Goal: Task Accomplishment & Management: Use online tool/utility

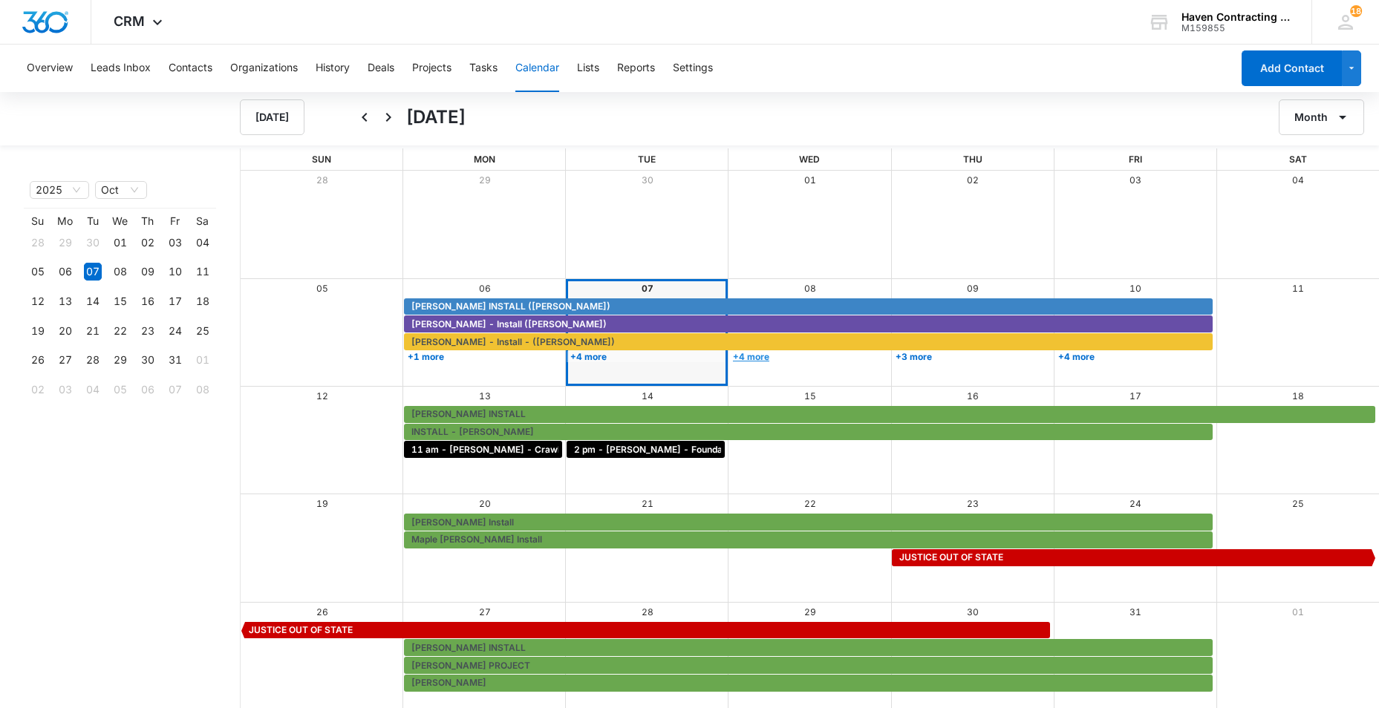
click at [752, 356] on link "+4 more" at bounding box center [808, 356] width 158 height 11
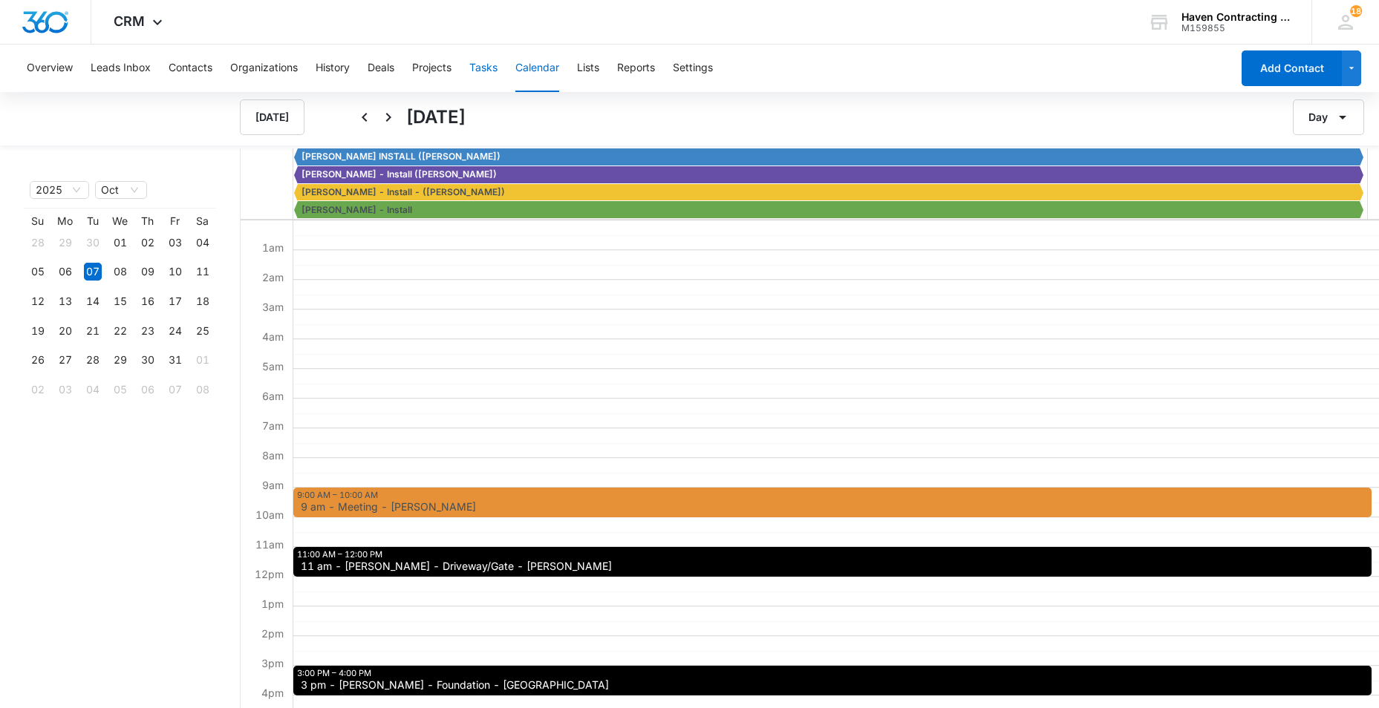
click at [478, 68] on button "Tasks" at bounding box center [483, 69] width 28 height 48
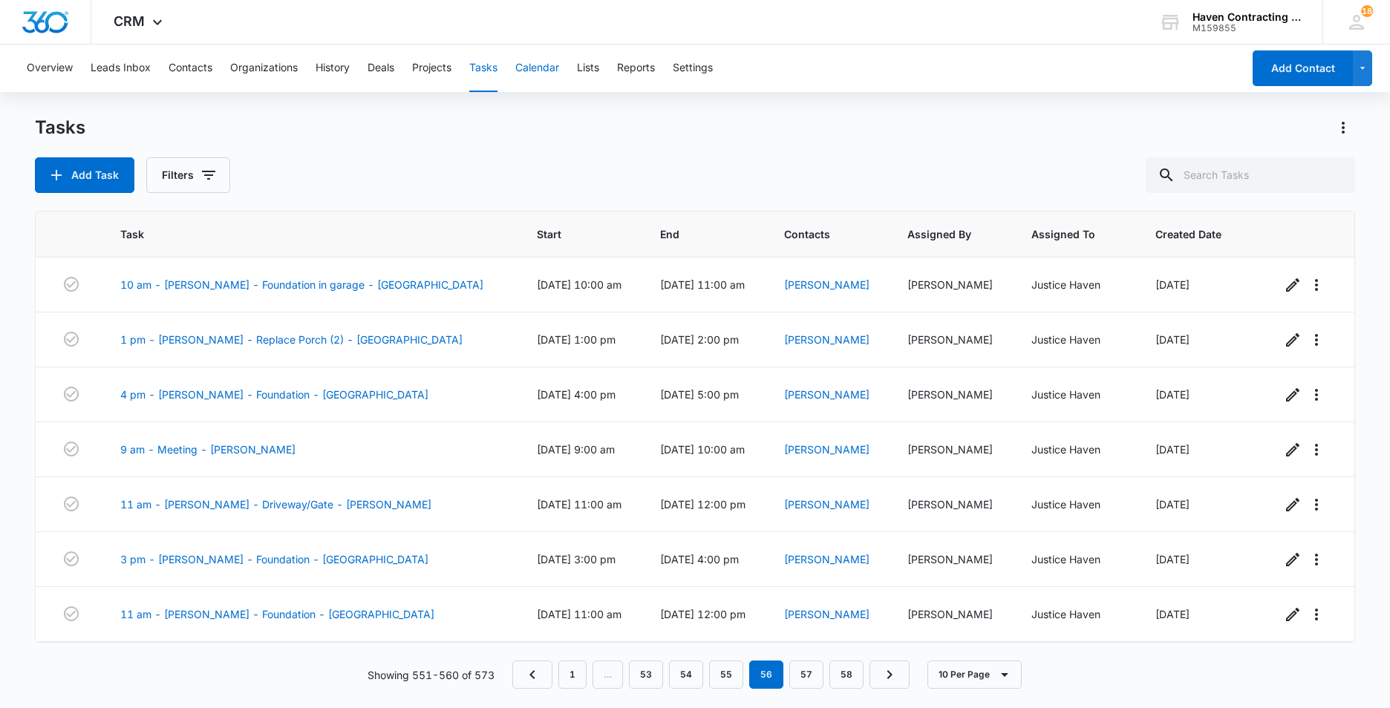
click at [539, 66] on button "Calendar" at bounding box center [537, 69] width 44 height 48
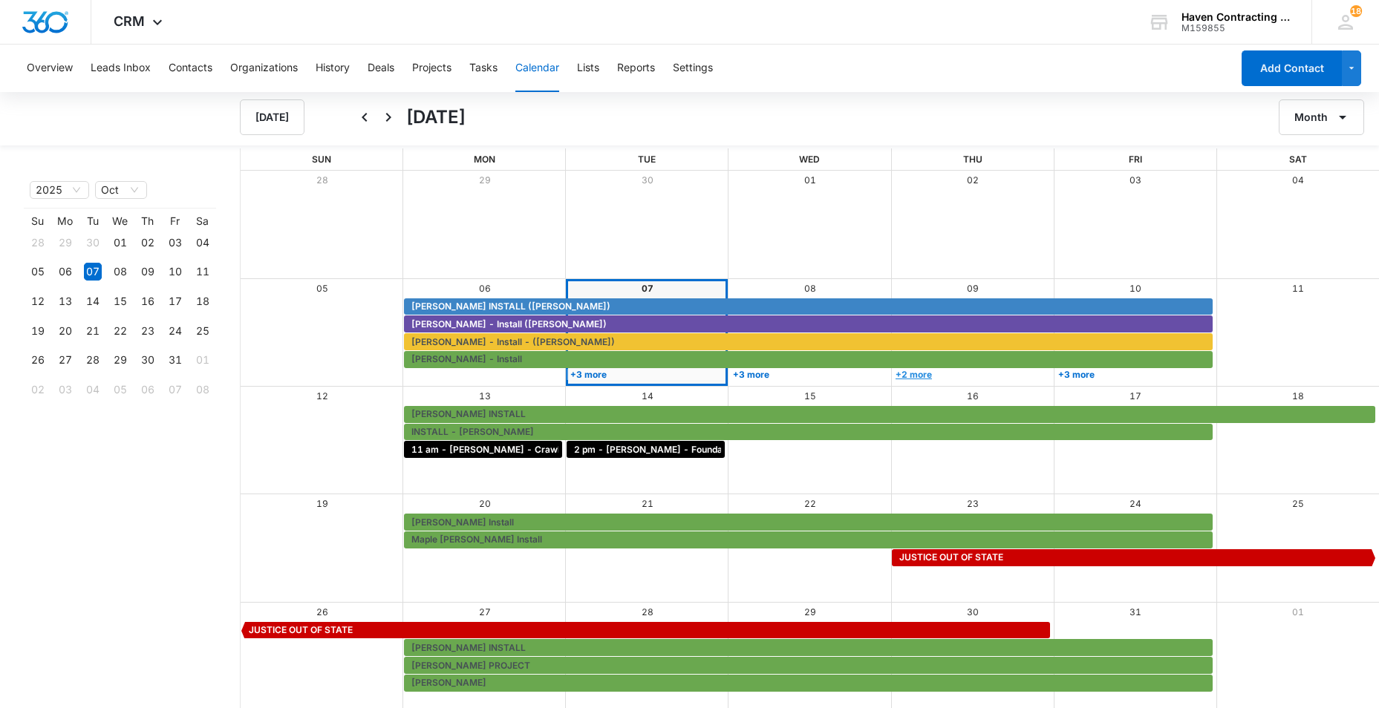
click at [913, 376] on link "+2 more" at bounding box center [971, 374] width 158 height 11
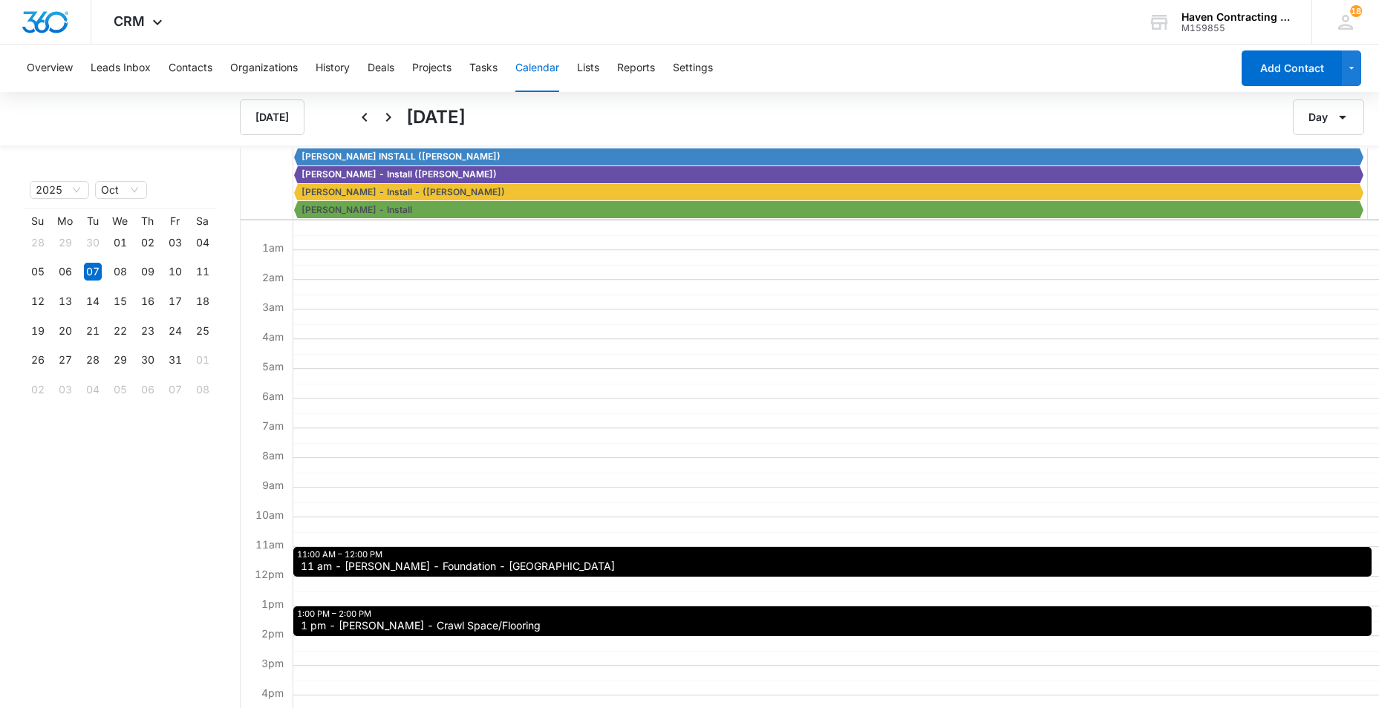
click at [545, 65] on button "Calendar" at bounding box center [537, 69] width 44 height 48
click at [483, 71] on button "Tasks" at bounding box center [483, 69] width 28 height 48
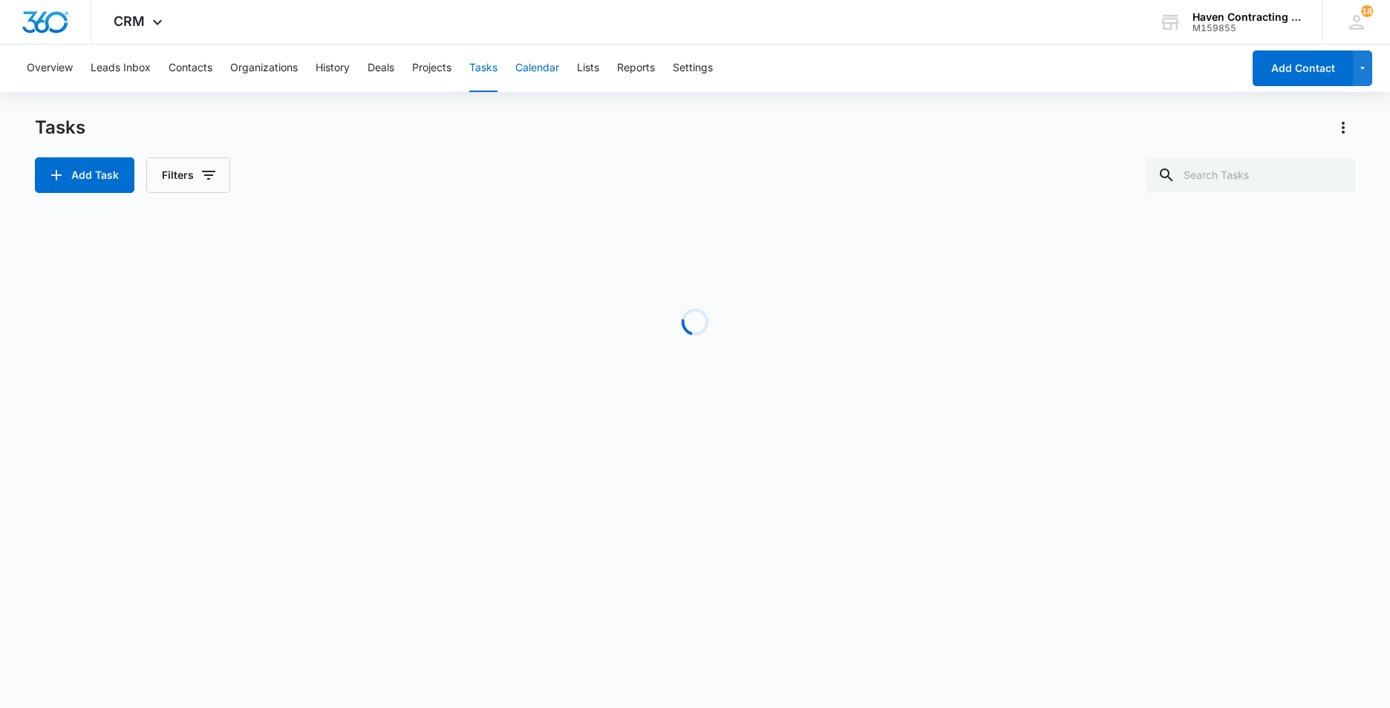
click at [543, 74] on button "Calendar" at bounding box center [537, 69] width 44 height 48
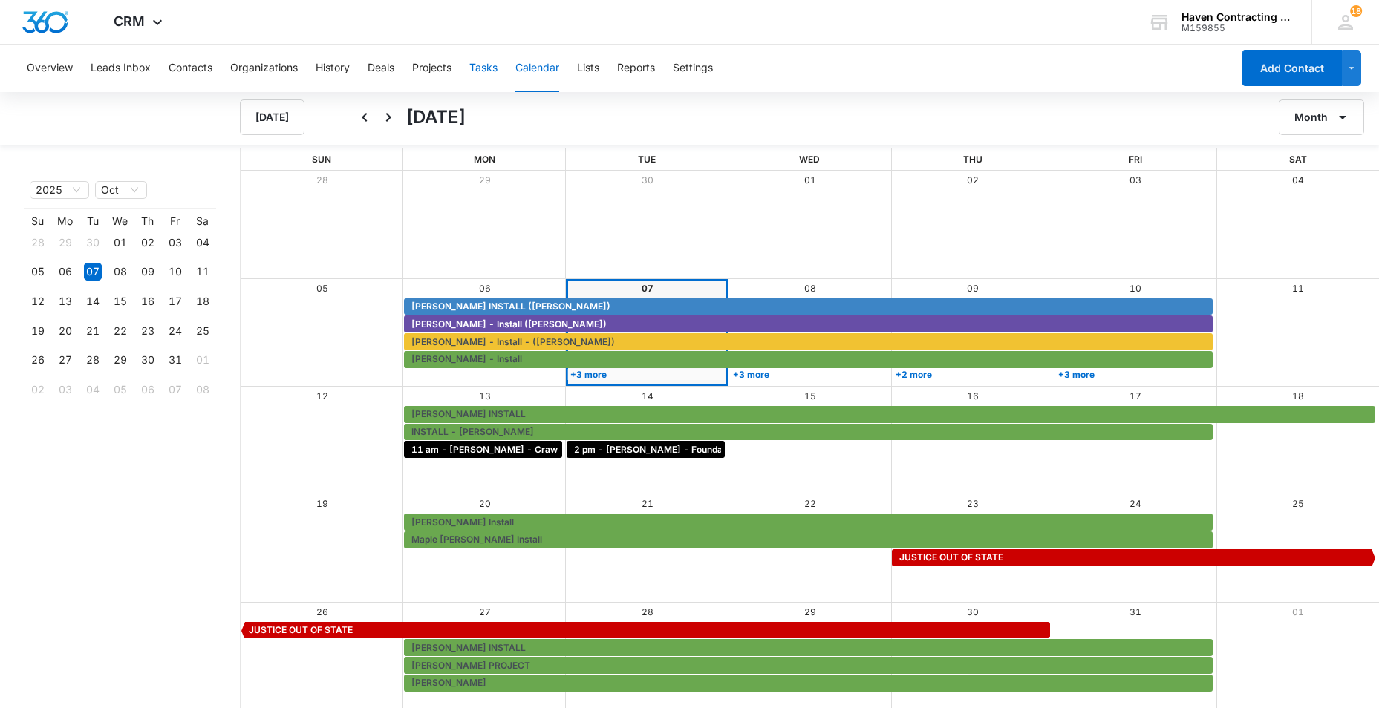
click at [481, 62] on button "Tasks" at bounding box center [483, 69] width 28 height 48
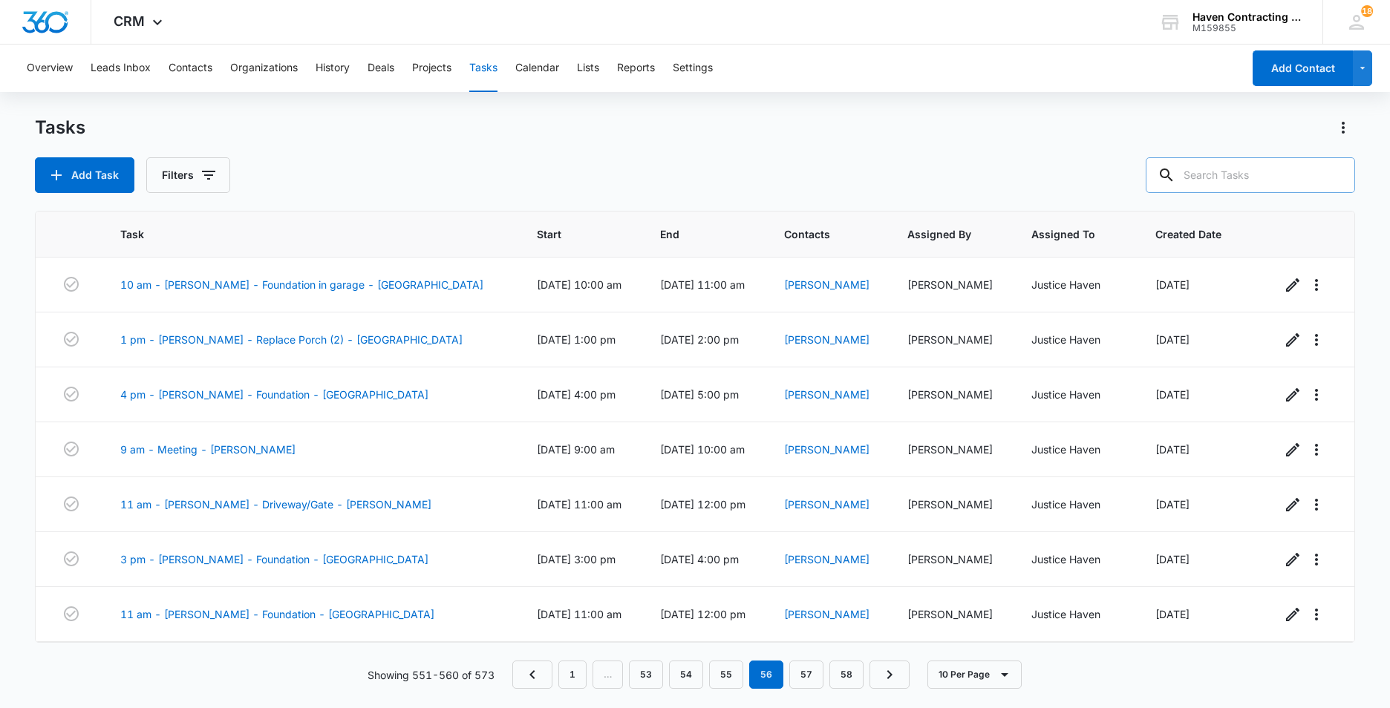
click at [1221, 179] on input "text" at bounding box center [1250, 175] width 209 height 36
type input "[PERSON_NAME]"
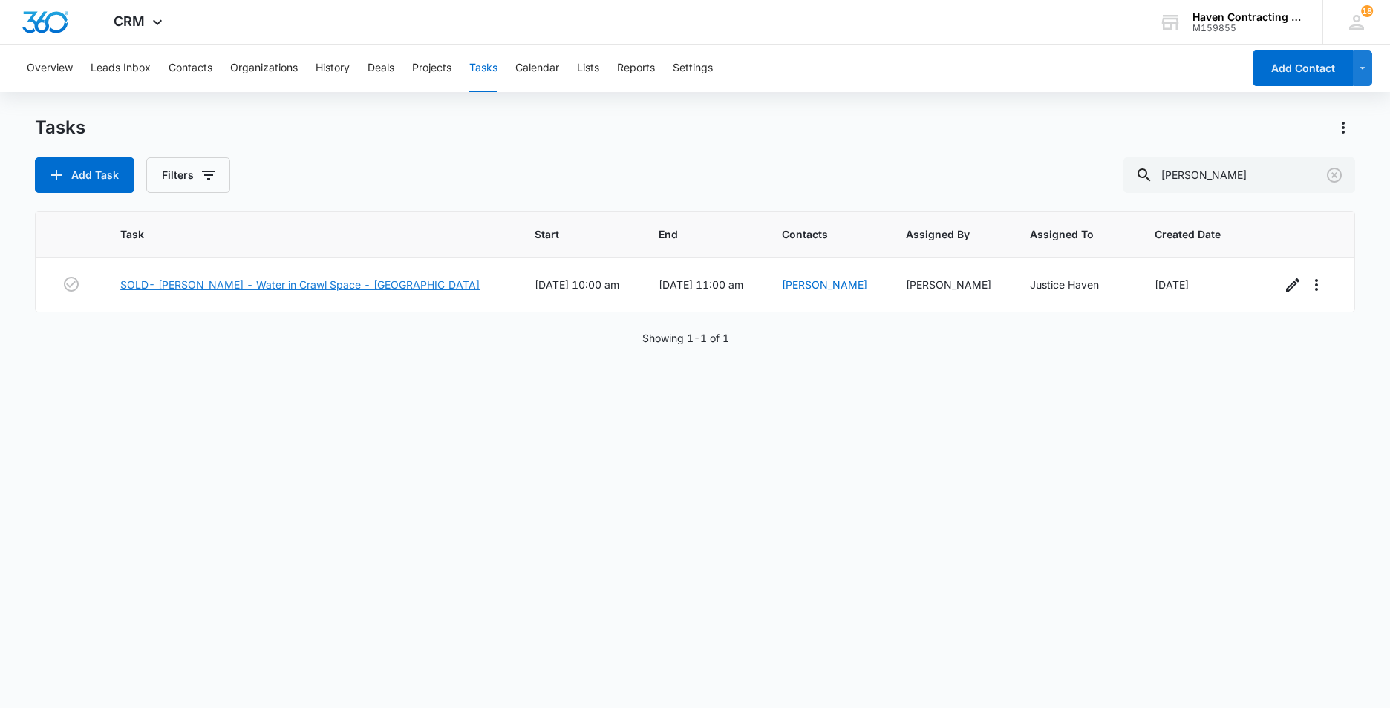
drag, startPoint x: 202, startPoint y: 287, endPoint x: 336, endPoint y: 330, distance: 141.4
click at [202, 287] on link "SOLD- [PERSON_NAME] - Water in Crawl Space - [GEOGRAPHIC_DATA]" at bounding box center [299, 285] width 359 height 16
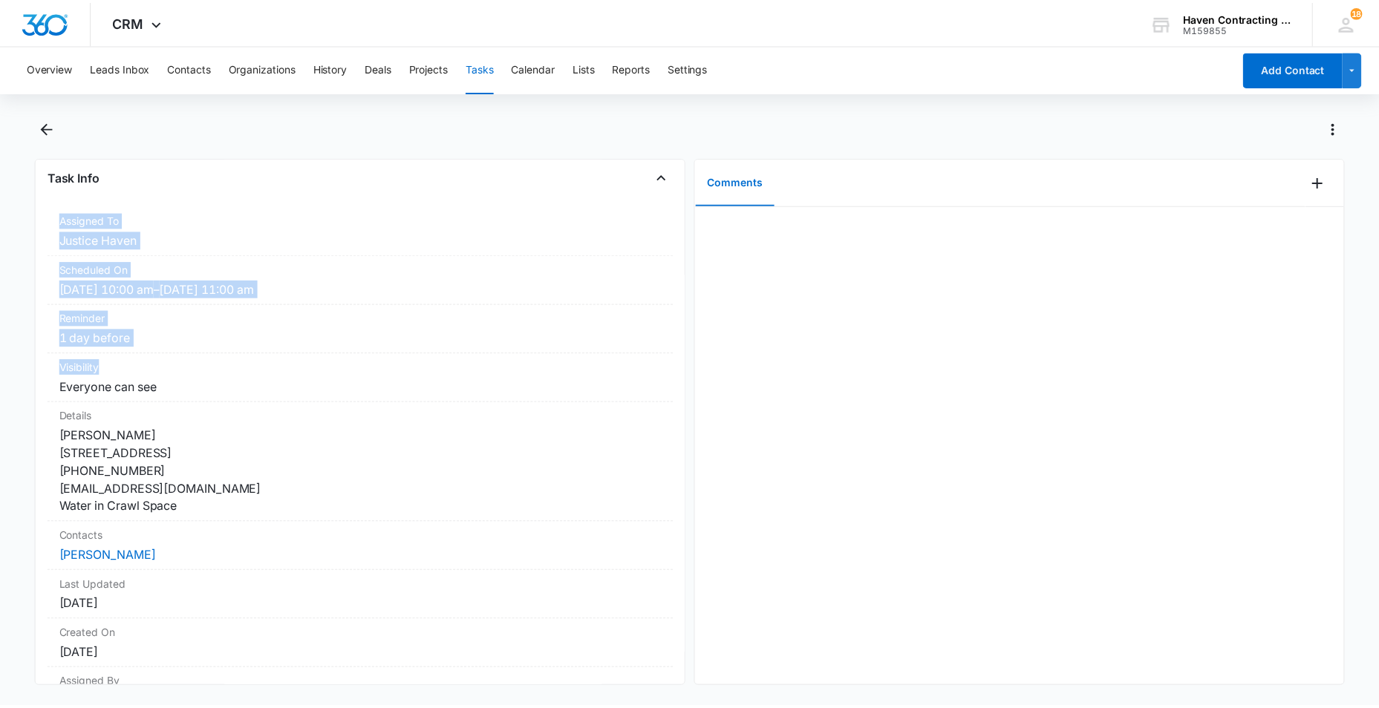
scroll to position [177, 0]
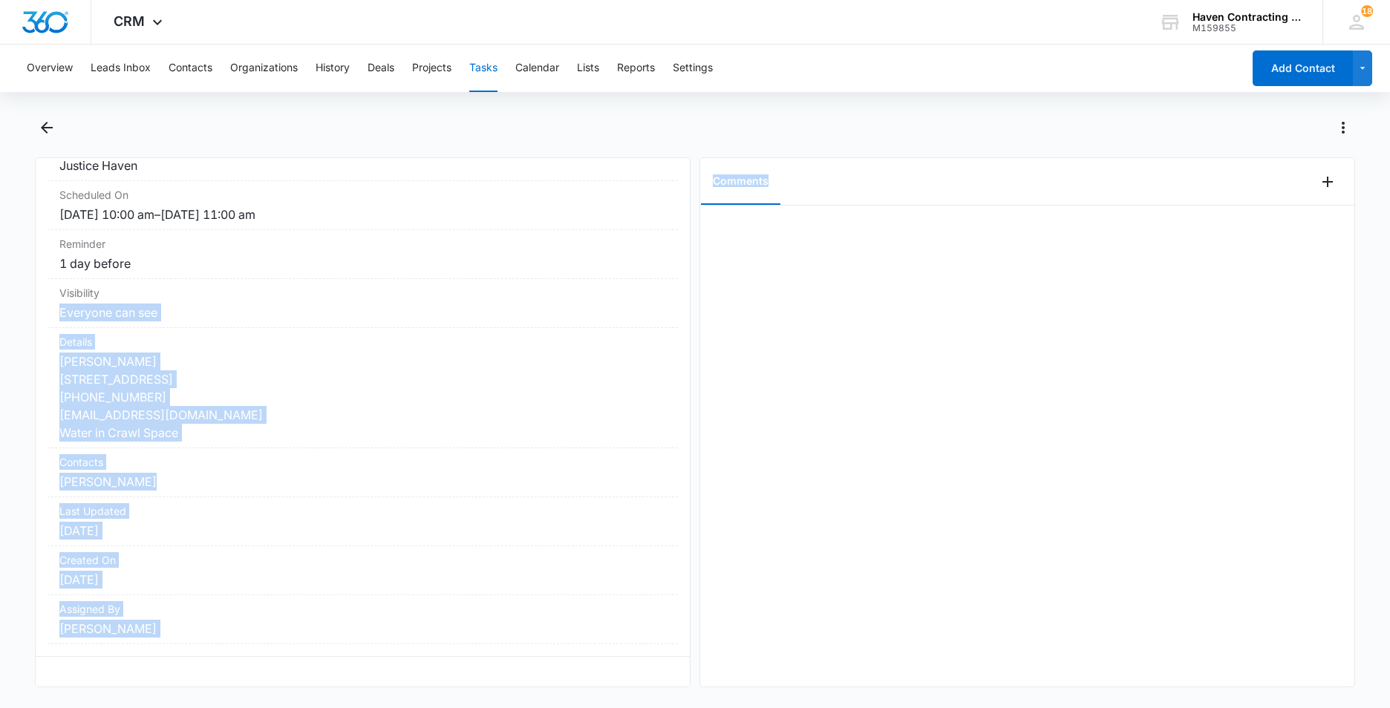
drag, startPoint x: 177, startPoint y: 746, endPoint x: 1334, endPoint y: 746, distance: 1156.3
click at [1334, 708] on html "CRM Apps Reputation Websites Forms CRM Email Social Ads Intelligence Brand Sett…" at bounding box center [695, 354] width 1390 height 708
click at [537, 66] on button "Calendar" at bounding box center [537, 69] width 44 height 48
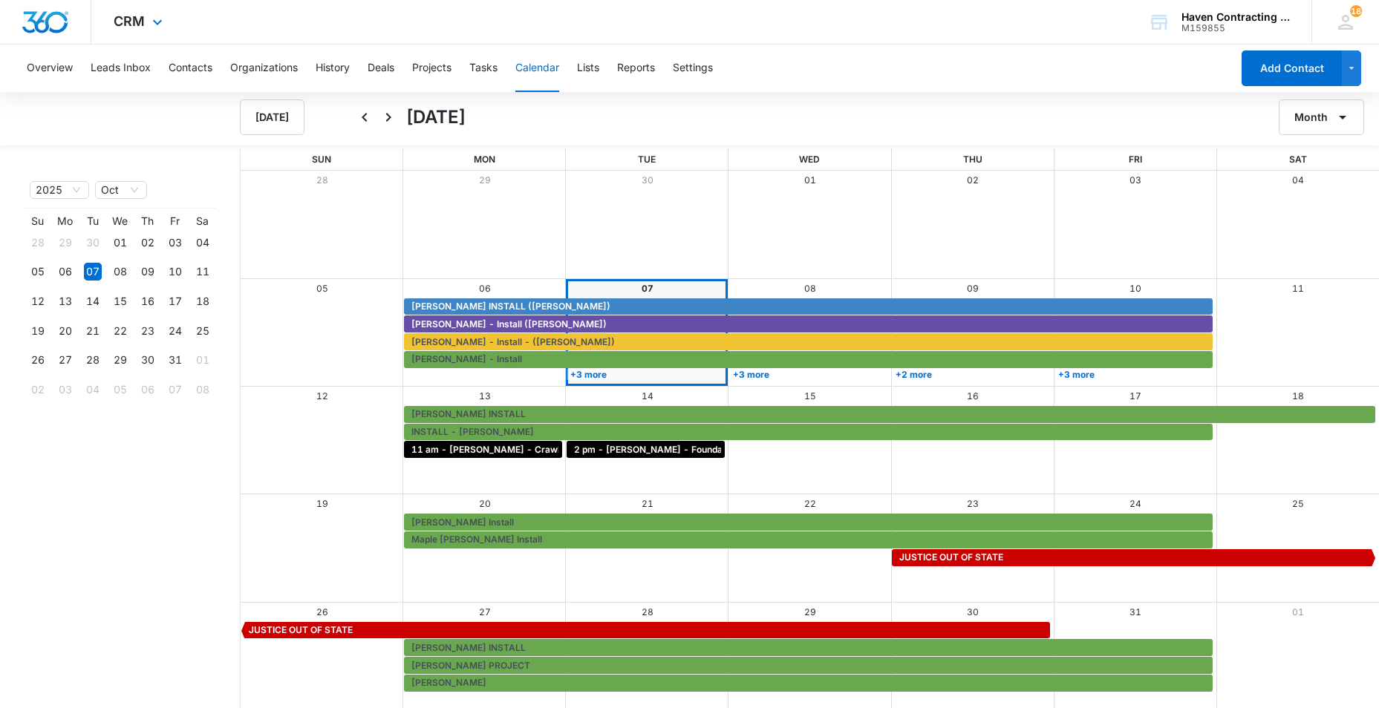
click at [781, 33] on div "CRM Apps Reputation Websites Forms CRM Email Social Ads Intelligence Brand Sett…" at bounding box center [689, 22] width 1379 height 45
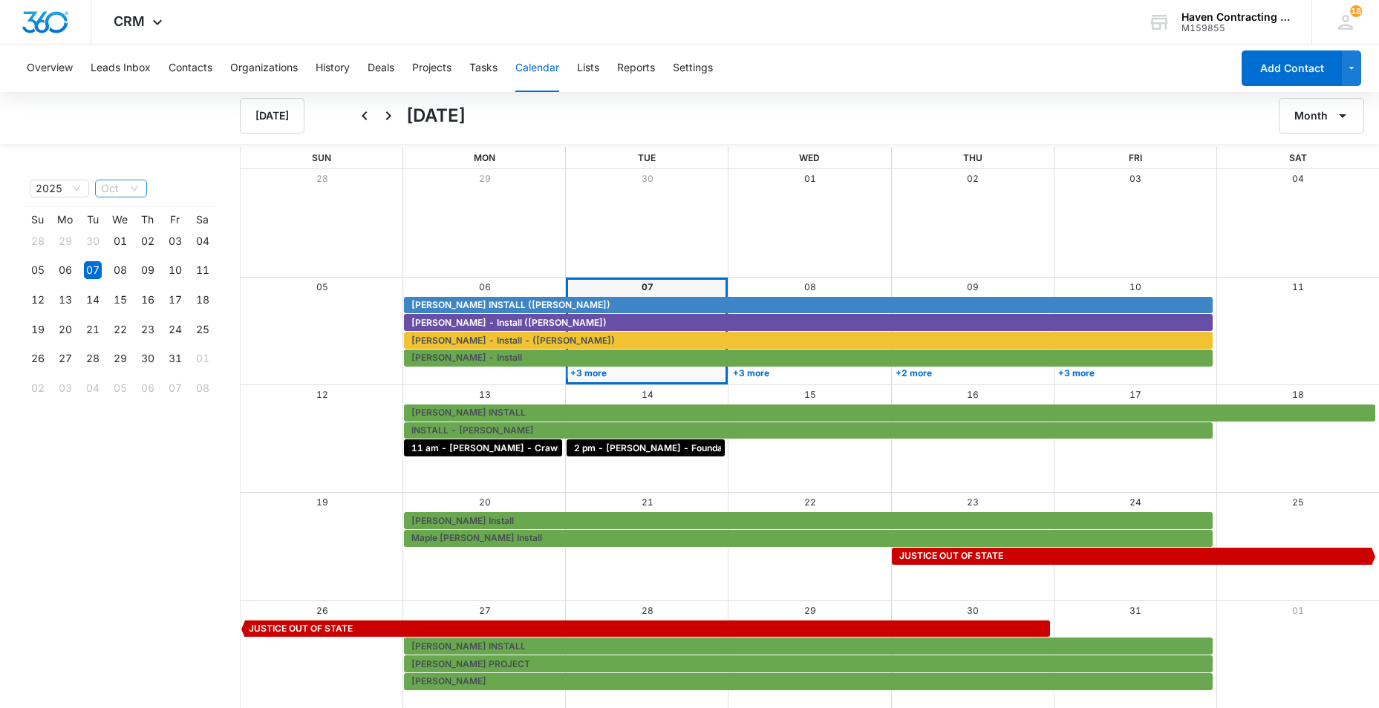
click at [137, 186] on span "Oct" at bounding box center [121, 188] width 40 height 16
click at [250, 191] on div "Month View" at bounding box center [322, 222] width 162 height 107
click at [480, 72] on button "Tasks" at bounding box center [483, 69] width 28 height 48
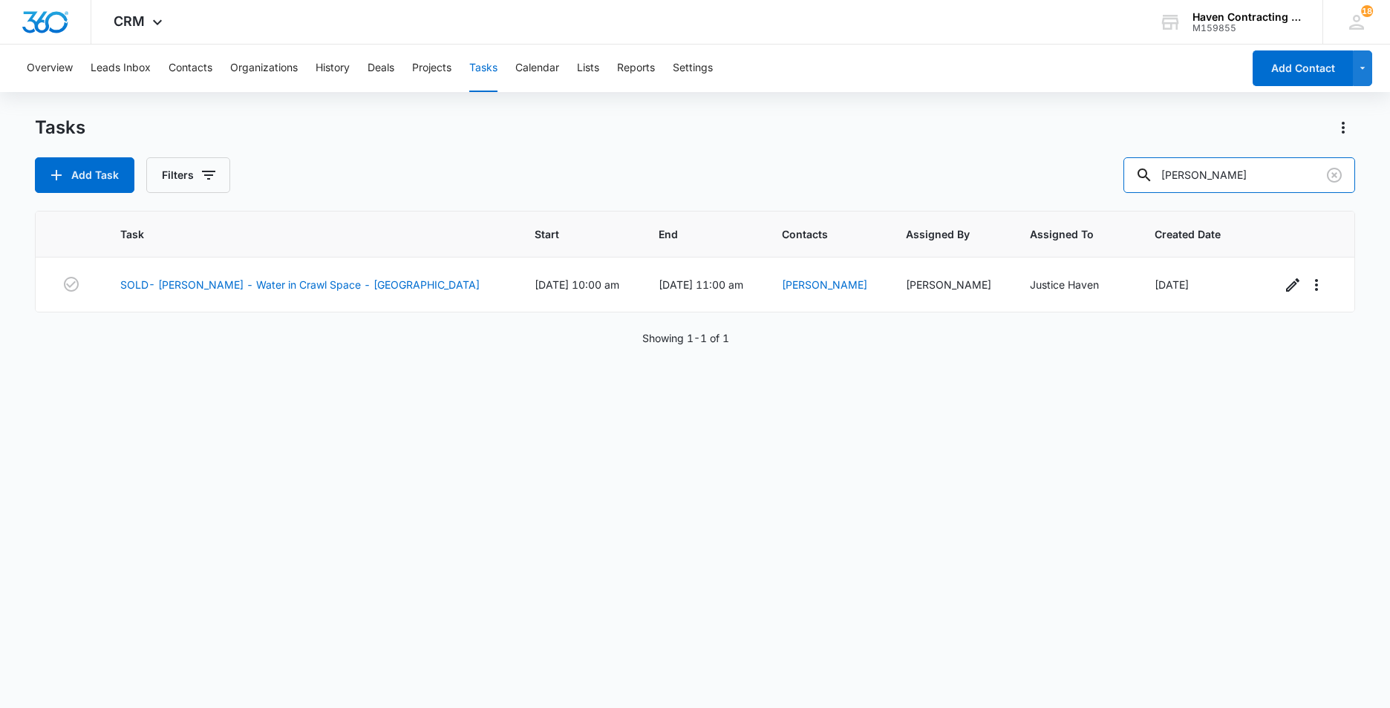
drag, startPoint x: 1232, startPoint y: 177, endPoint x: 845, endPoint y: 213, distance: 388.6
click at [952, 196] on div "Tasks Add Task Filters Scott Cook Task Start End Contacts Assigned By Assigned …" at bounding box center [695, 411] width 1320 height 591
type input "Bentley"
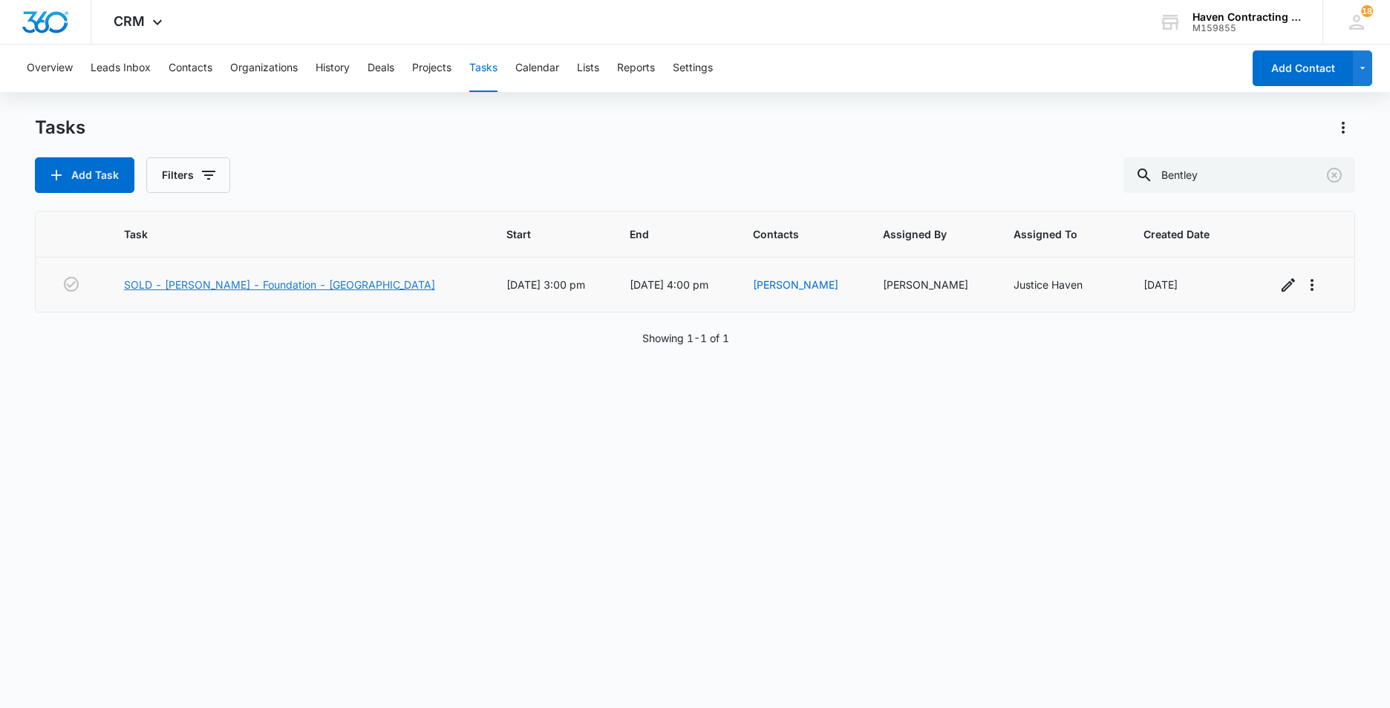
click at [175, 285] on link "SOLD - Elaine Bentley - Foundation - Edgemont" at bounding box center [279, 285] width 311 height 16
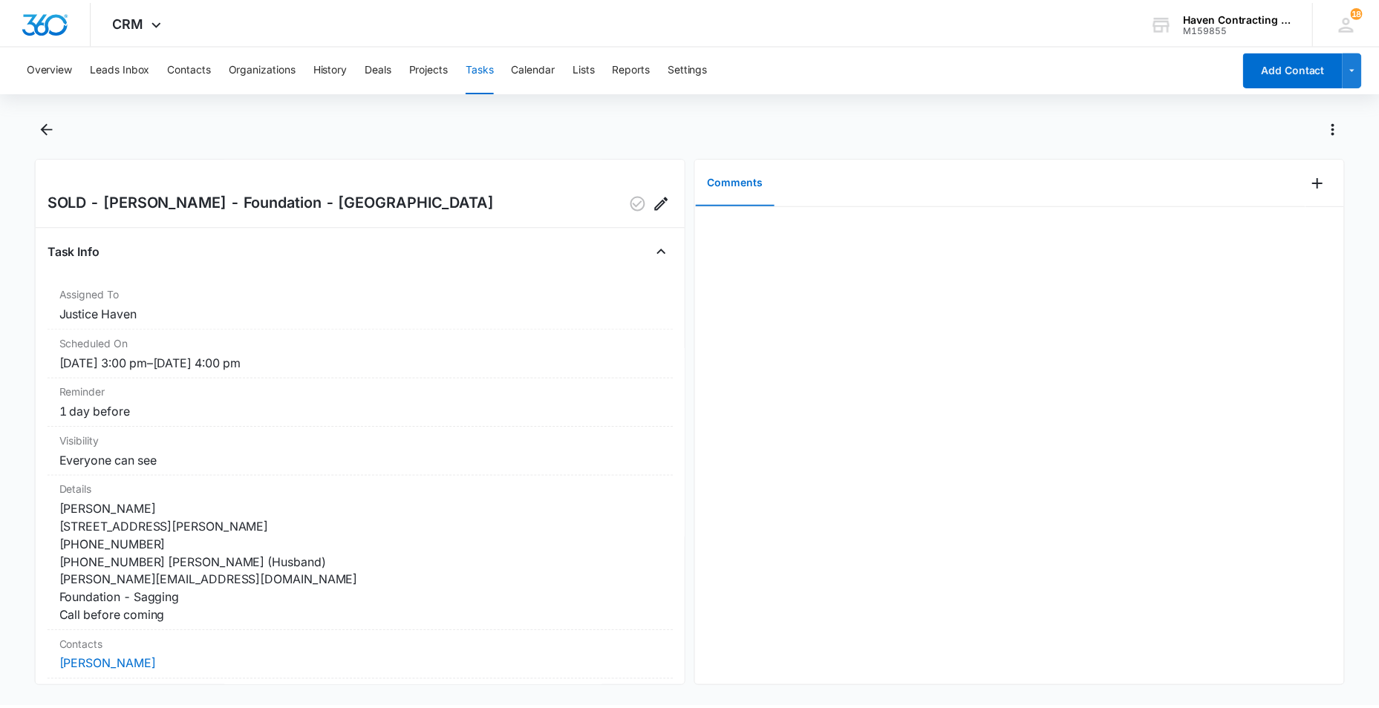
scroll to position [74, 0]
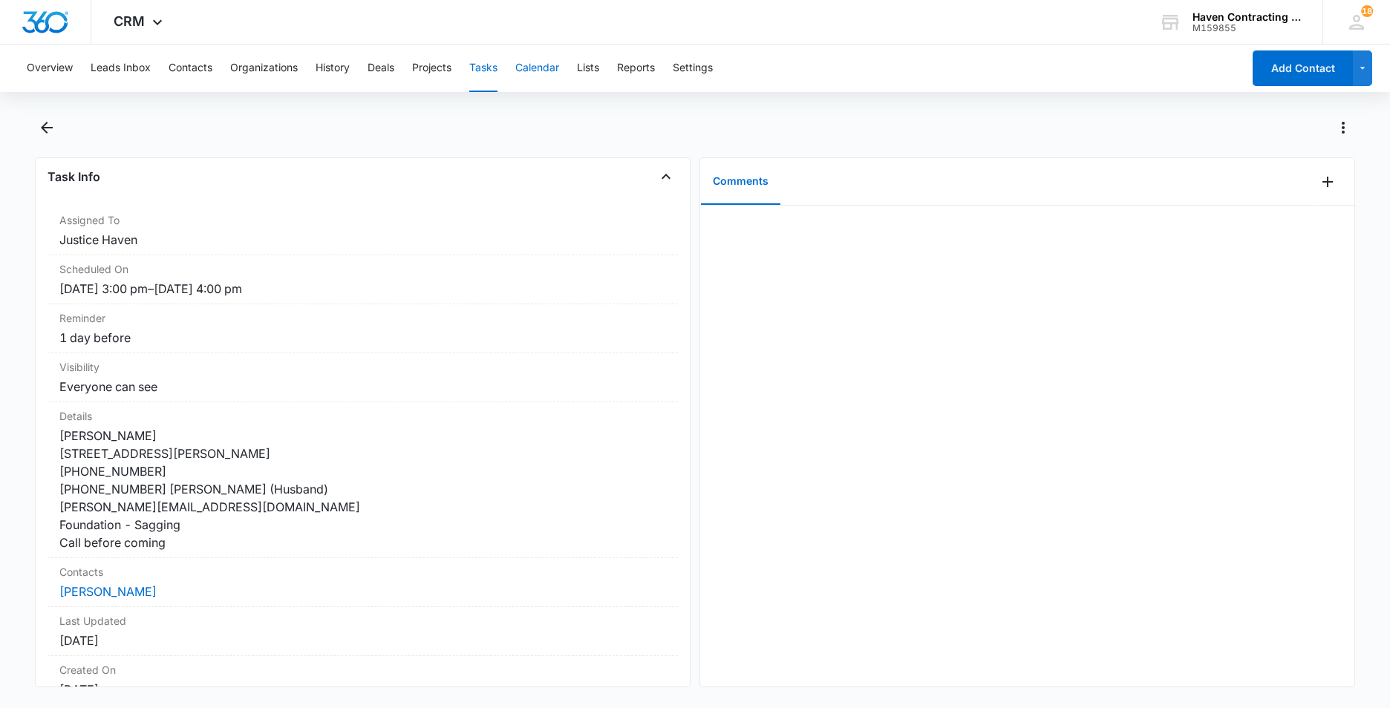
click at [545, 68] on button "Calendar" at bounding box center [537, 69] width 44 height 48
